Goal: Task Accomplishment & Management: Complete application form

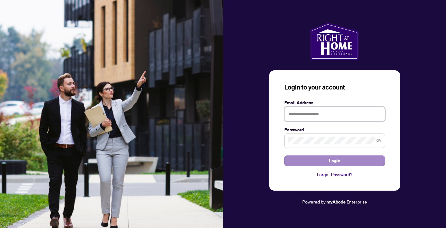
type input "**********"
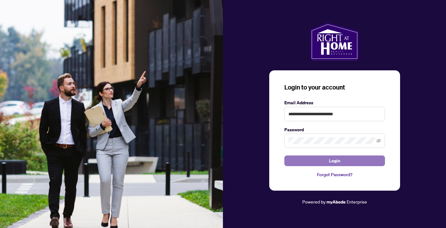
click at [311, 164] on button "Login" at bounding box center [334, 161] width 101 height 11
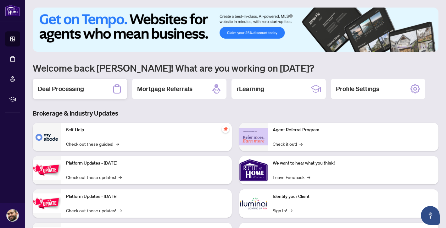
click at [83, 88] on h2 "Deal Processing" at bounding box center [61, 89] width 46 height 9
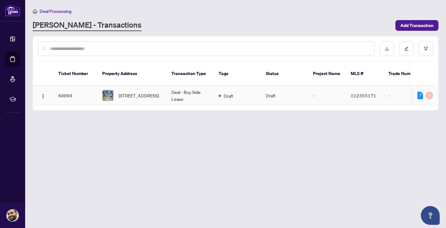
click at [96, 86] on td "49994" at bounding box center [75, 95] width 44 height 19
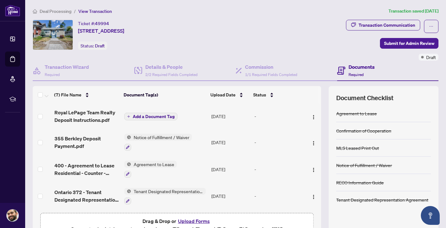
scroll to position [35, 0]
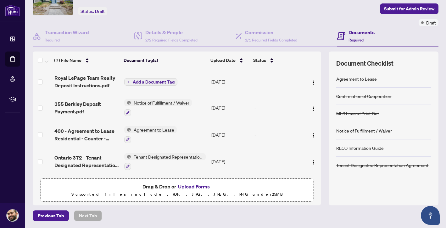
click at [201, 186] on button "Upload Forms" at bounding box center [194, 187] width 36 height 8
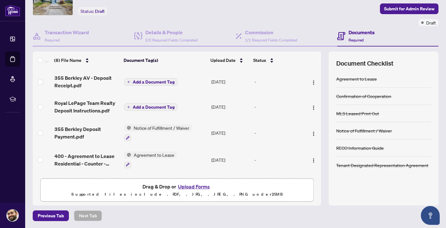
scroll to position [0, 0]
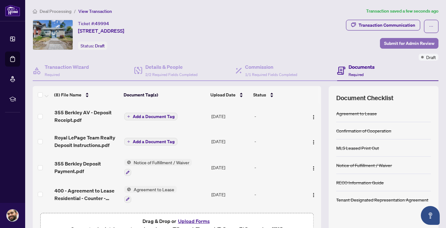
click at [405, 42] on span "Submit for Admin Review" at bounding box center [409, 43] width 50 height 10
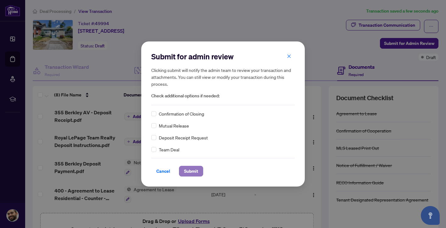
click at [188, 168] on span "Submit" at bounding box center [191, 171] width 14 height 10
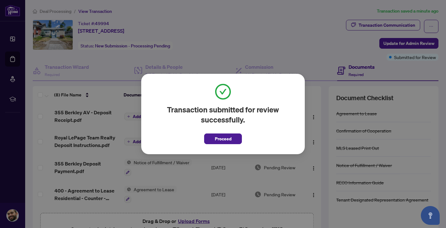
click at [223, 129] on div "Transaction submitted for review successfully. Proceed" at bounding box center [222, 114] width 143 height 60
click at [223, 137] on span "Proceed" at bounding box center [223, 139] width 17 height 10
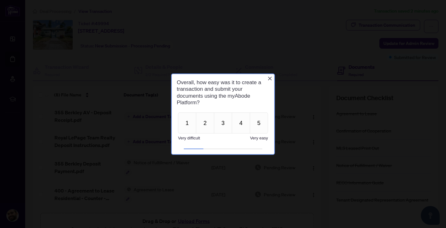
click at [268, 78] on icon "Close button" at bounding box center [269, 78] width 5 height 5
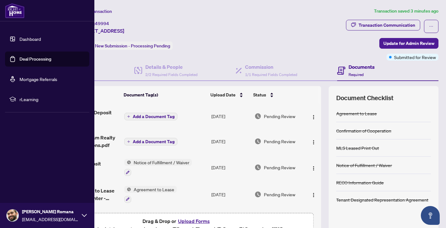
click at [19, 38] on link "Dashboard" at bounding box center [29, 39] width 21 height 6
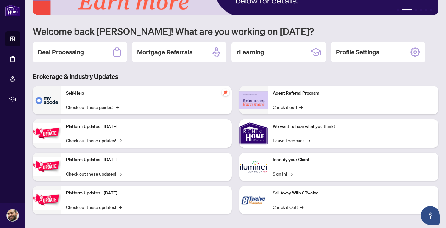
scroll to position [40, 0]
